Goal: Information Seeking & Learning: Learn about a topic

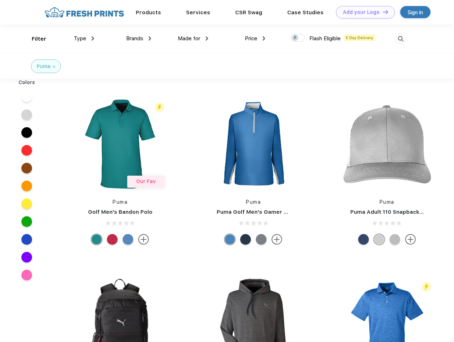
click at [363, 12] on link "Add your Logo Design Tool" at bounding box center [365, 12] width 59 height 12
click at [0, 0] on div "Design Tool" at bounding box center [0, 0] width 0 height 0
click at [382, 12] on link "Add your Logo Design Tool" at bounding box center [365, 12] width 59 height 12
click at [34, 39] on div "Filter" at bounding box center [39, 39] width 15 height 8
click at [84, 38] on span "Type" at bounding box center [80, 38] width 12 height 6
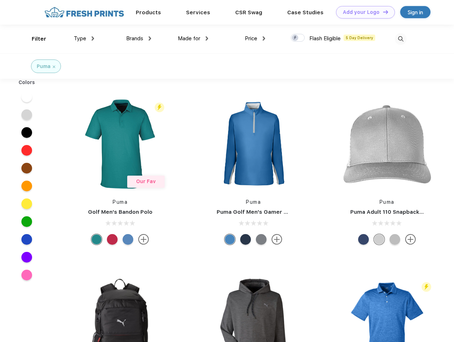
click at [139, 38] on span "Brands" at bounding box center [134, 38] width 17 height 6
click at [193, 38] on span "Made for" at bounding box center [189, 38] width 22 height 6
click at [255, 38] on span "Price" at bounding box center [251, 38] width 12 height 6
click at [298, 38] on div at bounding box center [298, 38] width 14 height 8
click at [295, 38] on input "checkbox" at bounding box center [293, 35] width 5 height 5
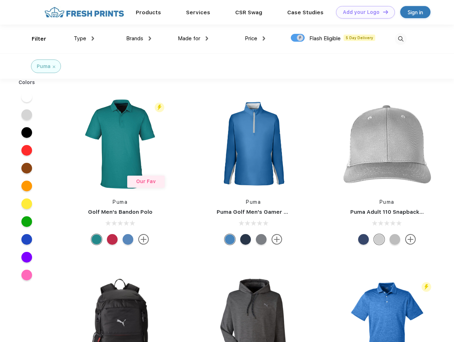
click at [400, 39] on img at bounding box center [401, 39] width 12 height 12
